Goal: Information Seeking & Learning: Check status

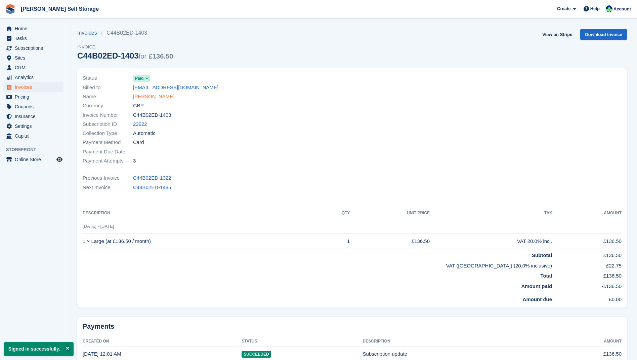
drag, startPoint x: 28, startPoint y: 86, endPoint x: 140, endPoint y: 94, distance: 112.5
click at [30, 86] on span "Invoices" at bounding box center [35, 86] width 40 height 9
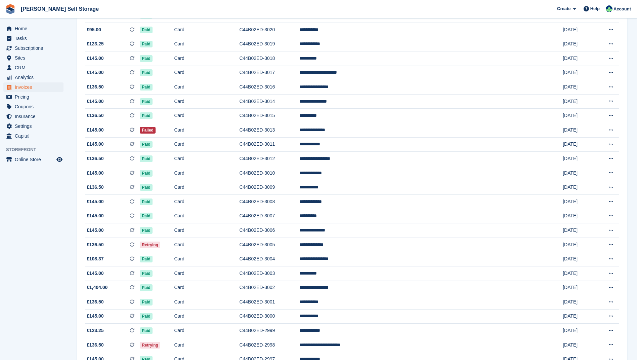
scroll to position [262, 0]
click at [613, 132] on icon at bounding box center [611, 129] width 4 height 4
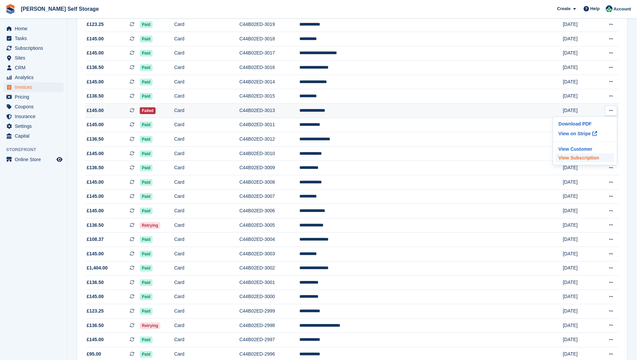
scroll to position [281, 0]
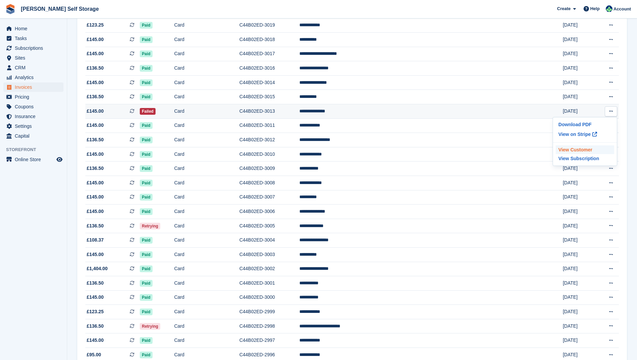
click at [570, 154] on p "View Customer" at bounding box center [585, 149] width 58 height 9
click at [160, 229] on span "Retrying" at bounding box center [150, 226] width 21 height 7
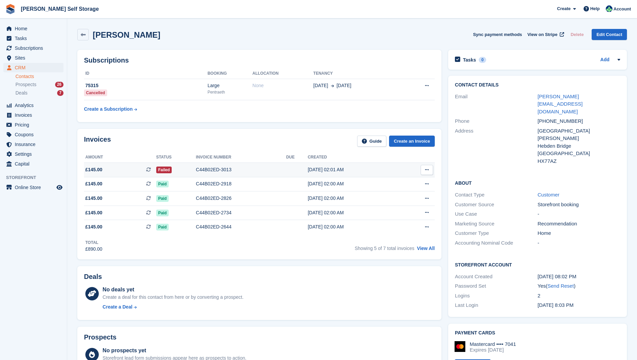
click at [428, 170] on icon at bounding box center [427, 169] width 4 height 4
click at [426, 170] on icon at bounding box center [427, 169] width 4 height 4
click at [428, 169] on icon at bounding box center [427, 169] width 4 height 4
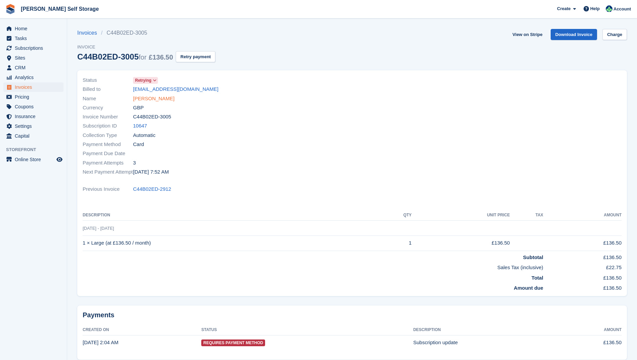
click at [147, 96] on link "Oliver Soutter" at bounding box center [153, 99] width 41 height 8
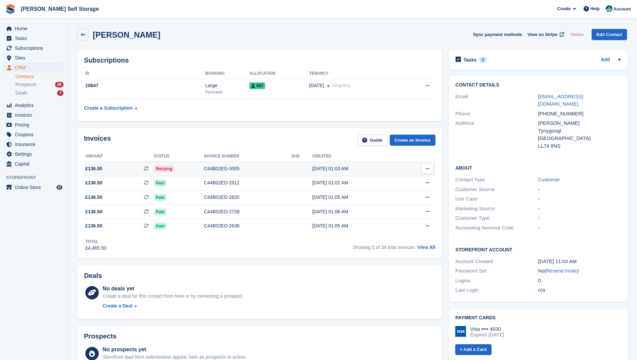
click at [211, 167] on div "C44B02ED-3005" at bounding box center [247, 168] width 87 height 7
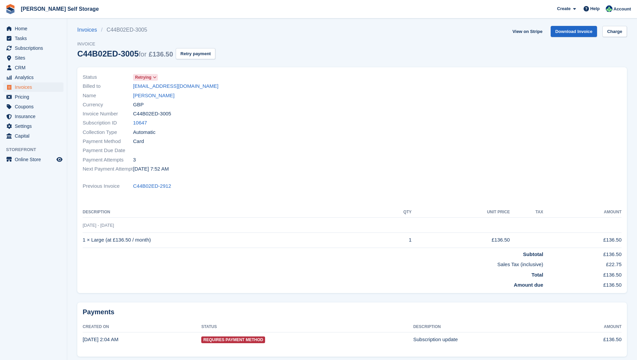
scroll to position [3, 0]
click at [152, 94] on link "Oliver Soutter" at bounding box center [153, 95] width 41 height 8
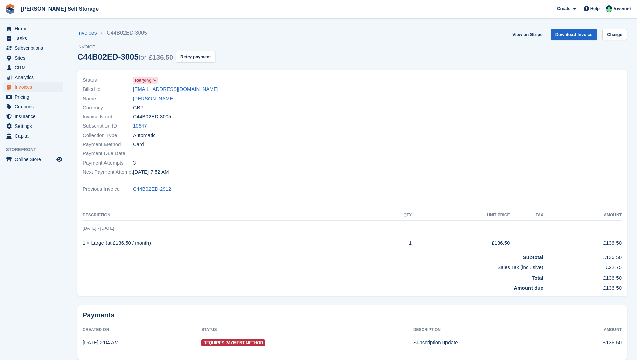
scroll to position [3, 0]
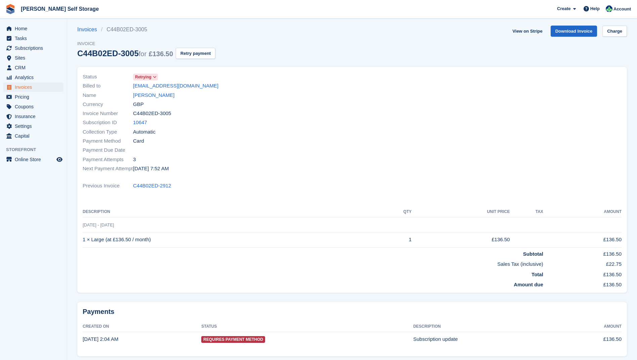
drag, startPoint x: 32, startPoint y: 85, endPoint x: 37, endPoint y: 85, distance: 4.7
click at [33, 85] on span "Invoices" at bounding box center [35, 86] width 40 height 9
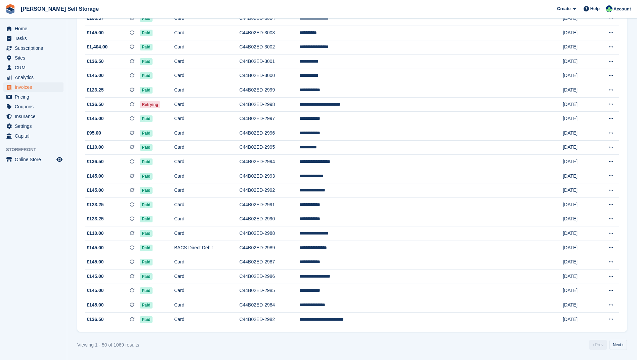
scroll to position [518, 0]
click at [616, 344] on link "Next ›" at bounding box center [618, 344] width 17 height 10
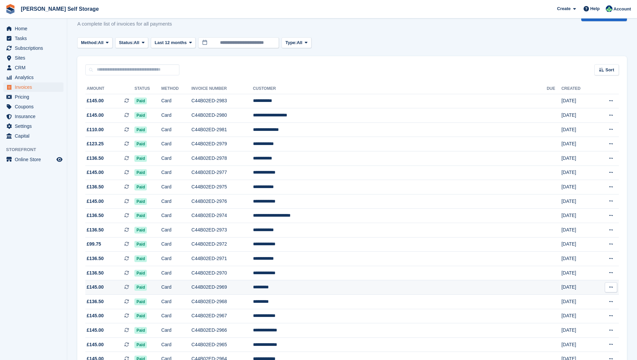
scroll to position [18, 0]
drag, startPoint x: 21, startPoint y: 57, endPoint x: 34, endPoint y: 59, distance: 12.8
click at [22, 57] on span "Sites" at bounding box center [35, 57] width 40 height 9
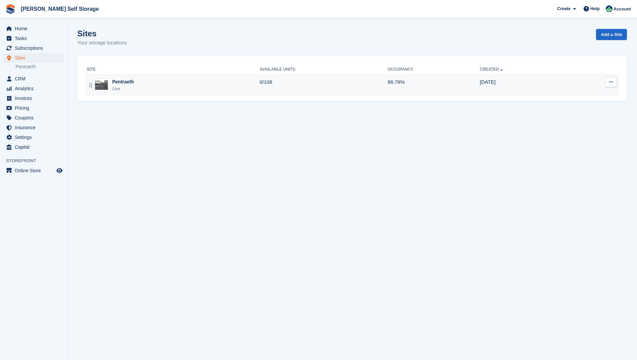
click at [130, 81] on div "Pentraeth" at bounding box center [123, 81] width 22 height 7
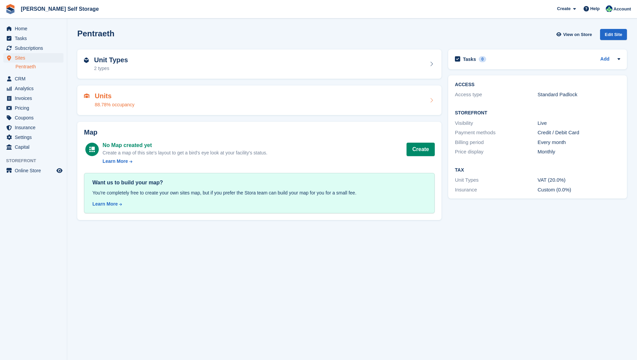
drag, startPoint x: 103, startPoint y: 97, endPoint x: 117, endPoint y: 93, distance: 14.4
click at [104, 97] on h2 "Units" at bounding box center [115, 96] width 40 height 8
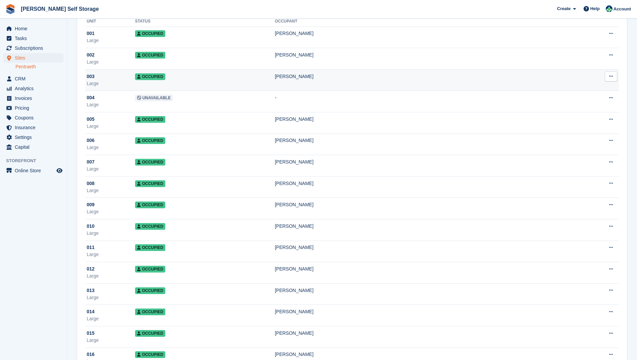
scroll to position [62, 0]
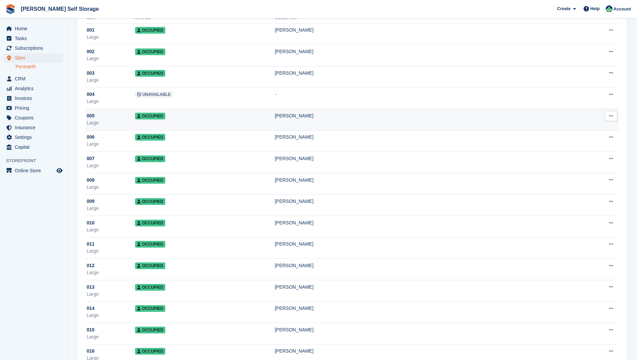
click at [156, 115] on span "Occupied" at bounding box center [150, 116] width 30 height 7
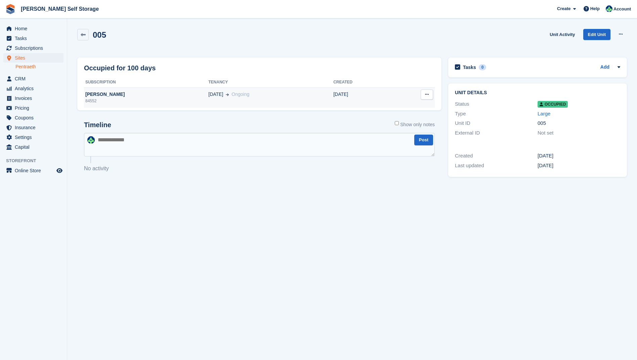
click at [104, 93] on div "[PERSON_NAME]" at bounding box center [146, 94] width 124 height 7
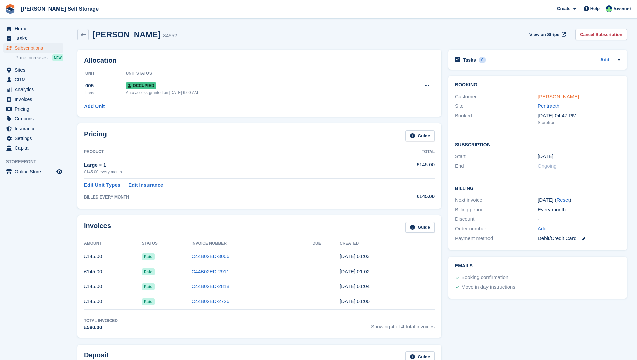
click at [548, 95] on link "[PERSON_NAME]" at bounding box center [558, 96] width 41 height 6
